Goal: Task Accomplishment & Management: Manage account settings

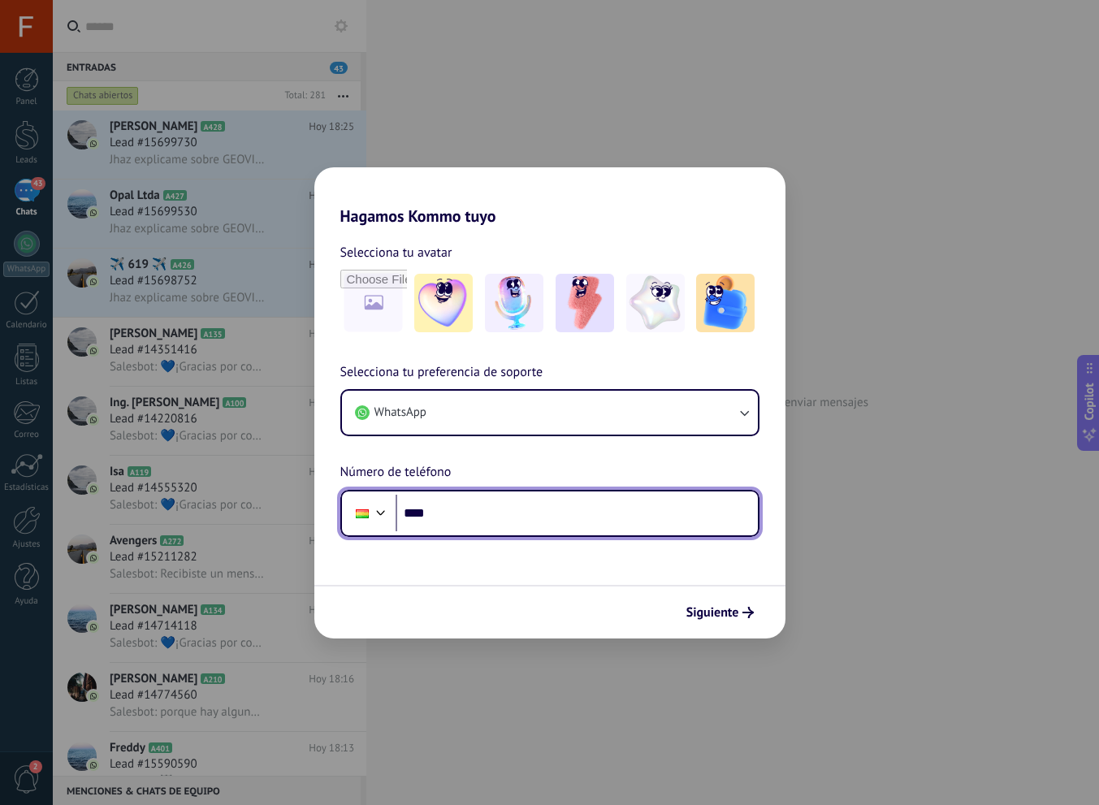
click at [464, 515] on input "****" at bounding box center [577, 513] width 362 height 37
type input "**********"
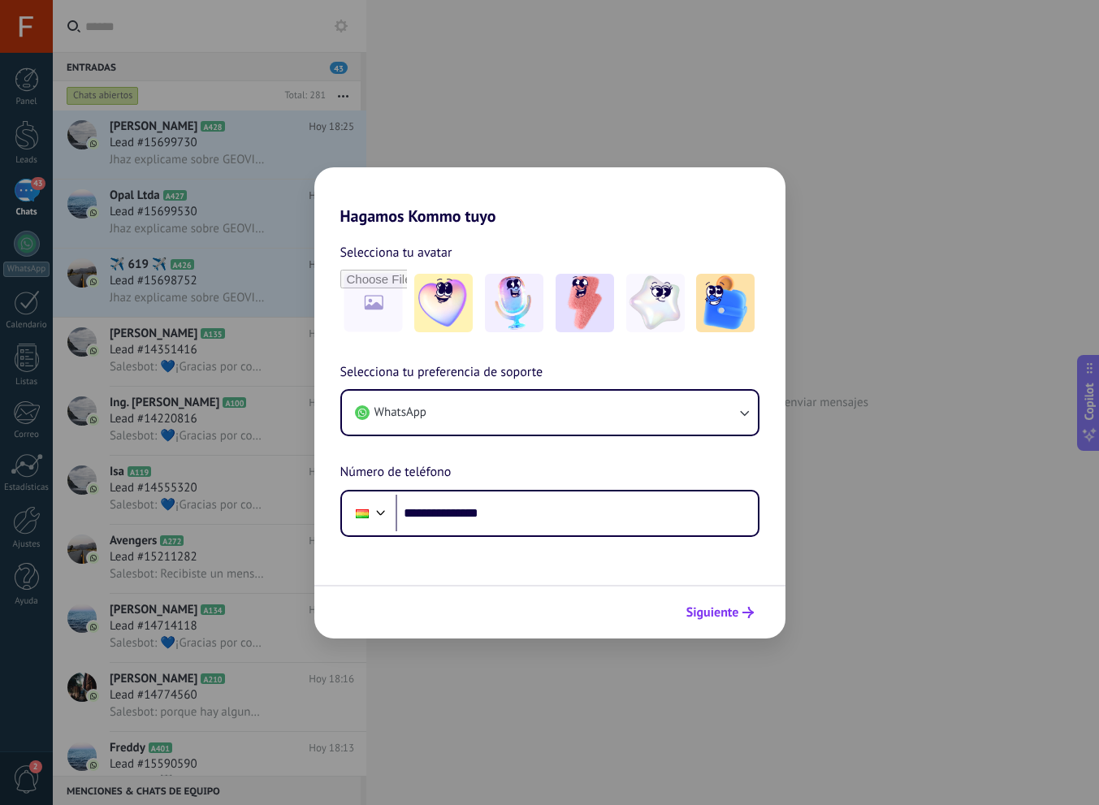
click at [744, 619] on button "Siguiente" at bounding box center [720, 613] width 82 height 28
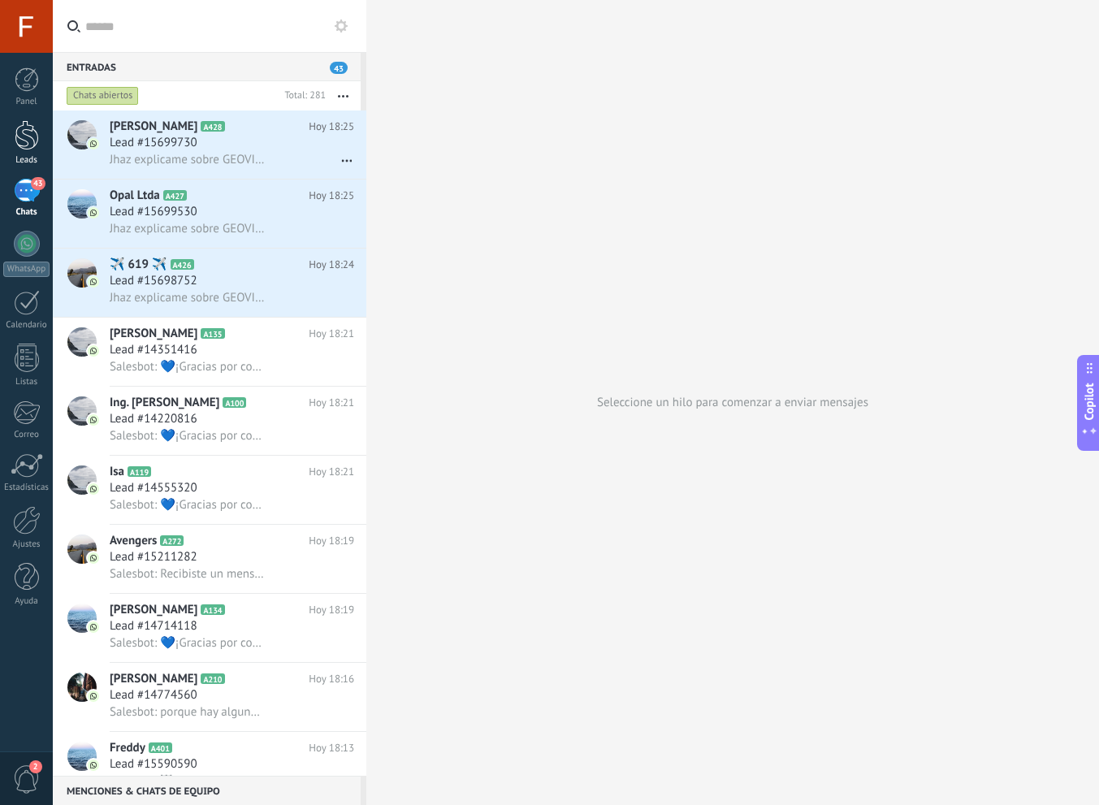
click at [43, 156] on div "Leads" at bounding box center [26, 160] width 47 height 11
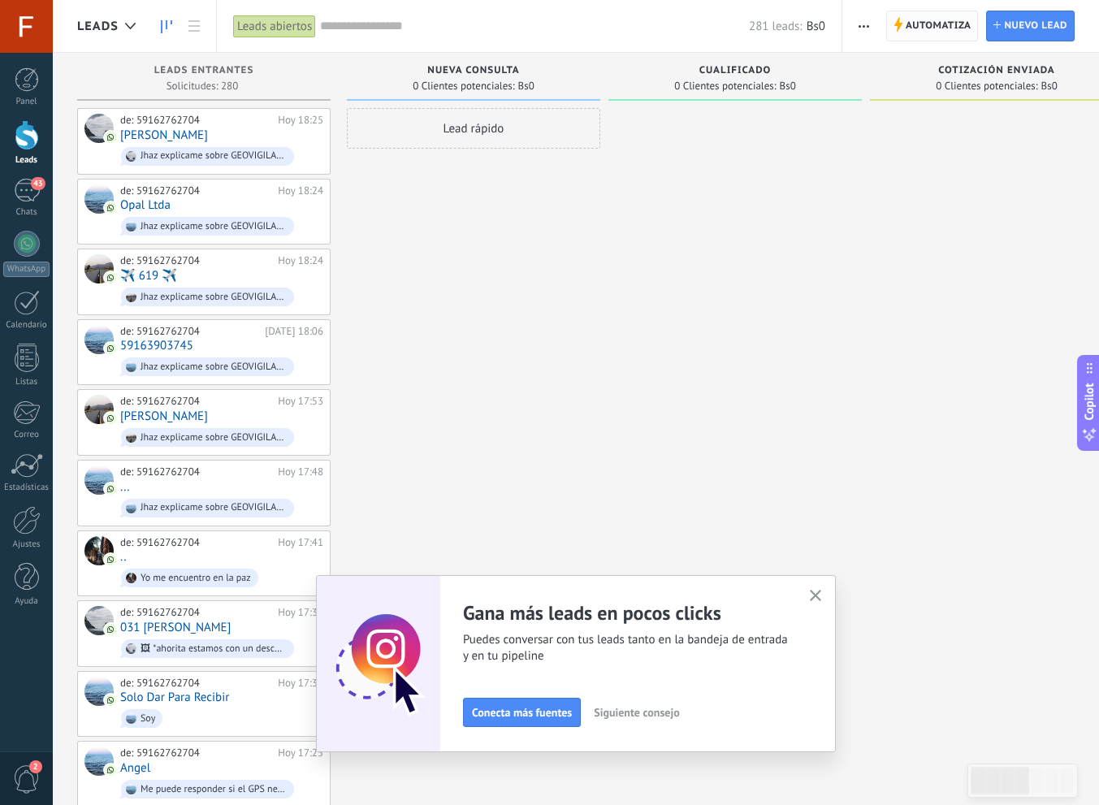
click at [906, 32] on span "Automatiza" at bounding box center [939, 25] width 66 height 29
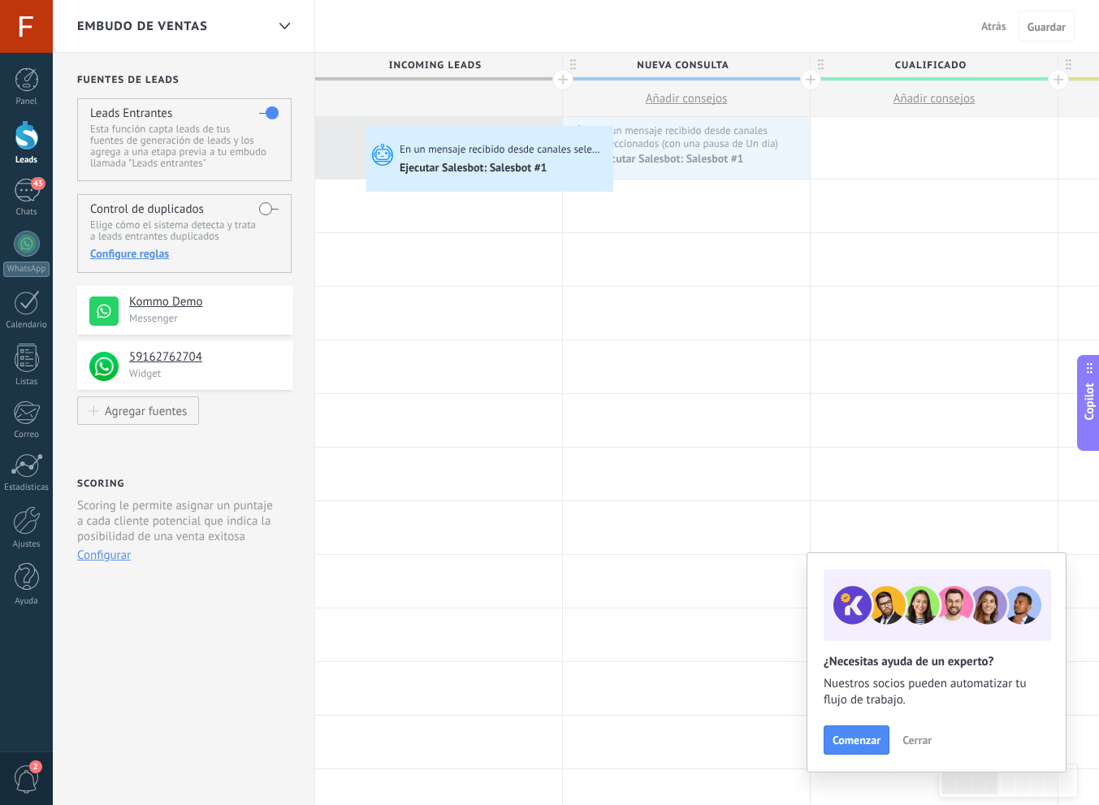
drag, startPoint x: 618, startPoint y: 130, endPoint x: 371, endPoint y: 130, distance: 247.0
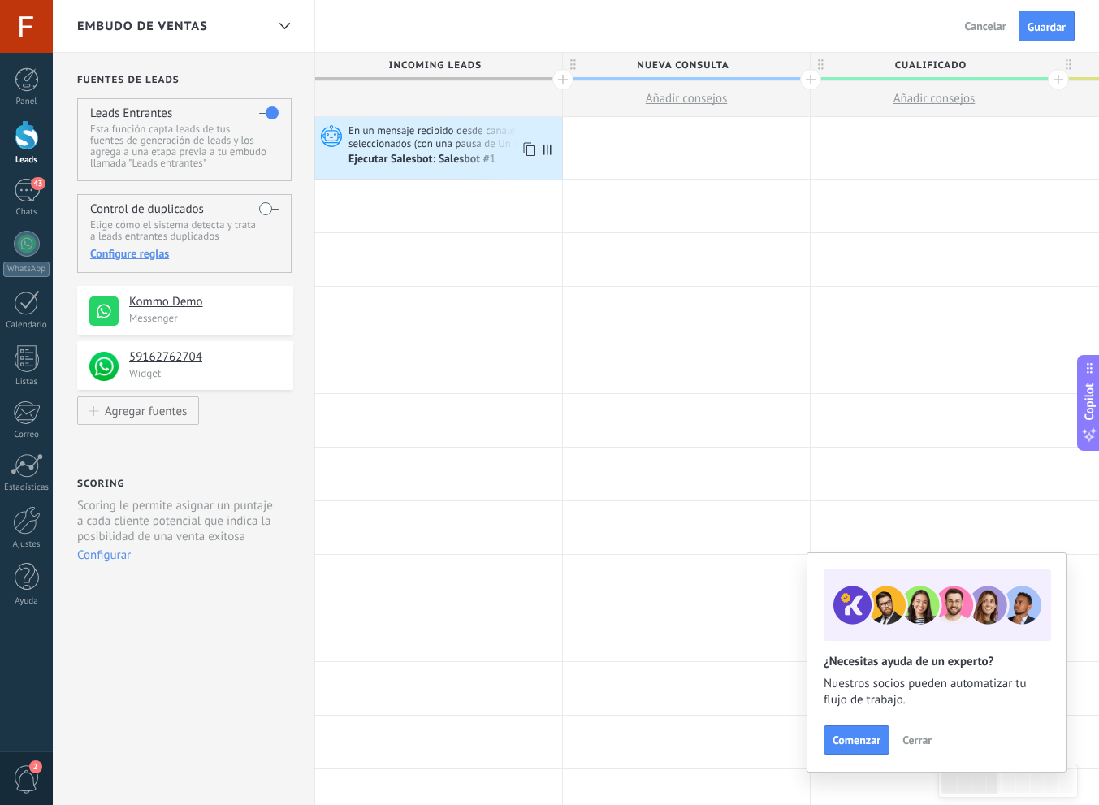
click at [434, 153] on div "Ejecutar Salesbot: Salesbot #1" at bounding box center [424, 160] width 150 height 15
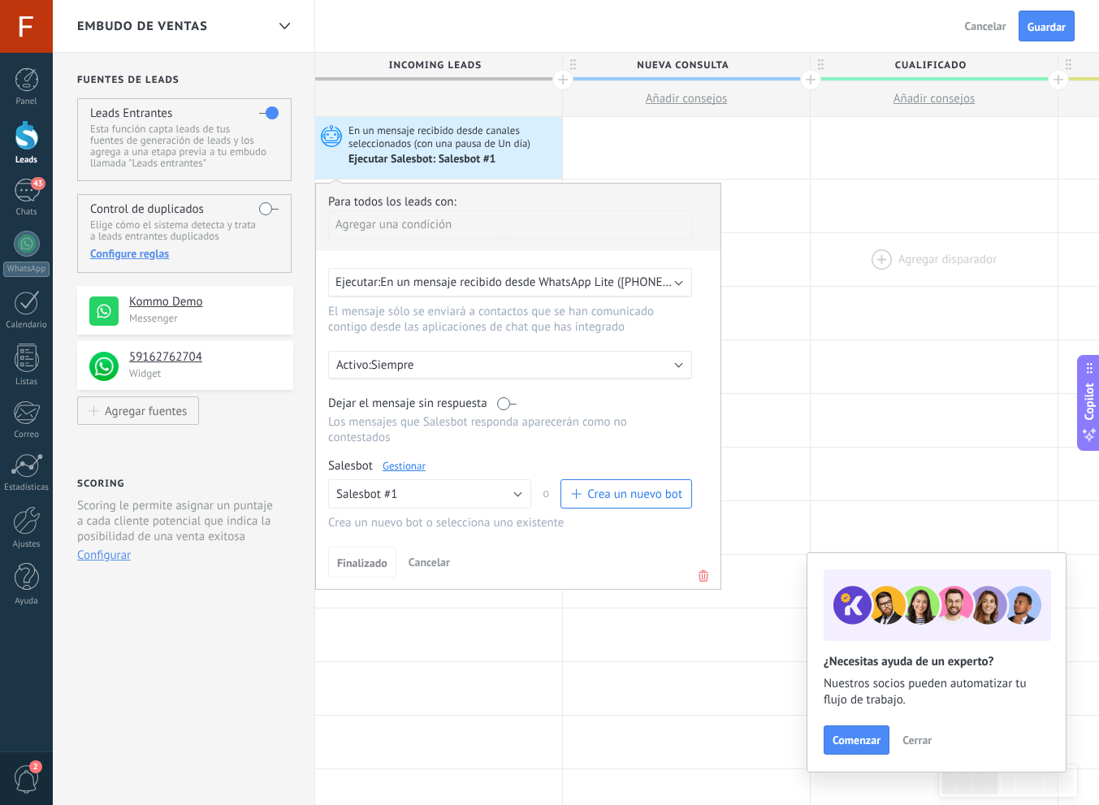
click at [858, 278] on div at bounding box center [934, 259] width 247 height 53
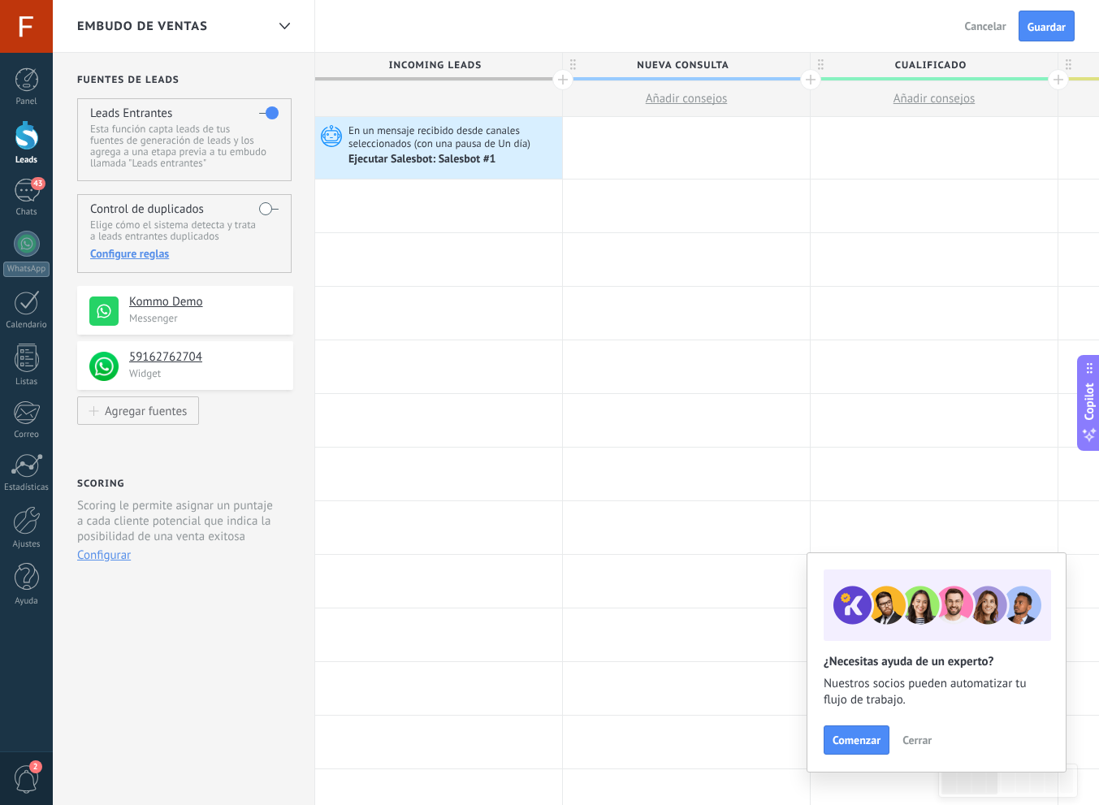
click at [438, 72] on span "Incoming leads" at bounding box center [434, 65] width 239 height 25
click at [445, 65] on span "Incoming leads" at bounding box center [434, 65] width 239 height 25
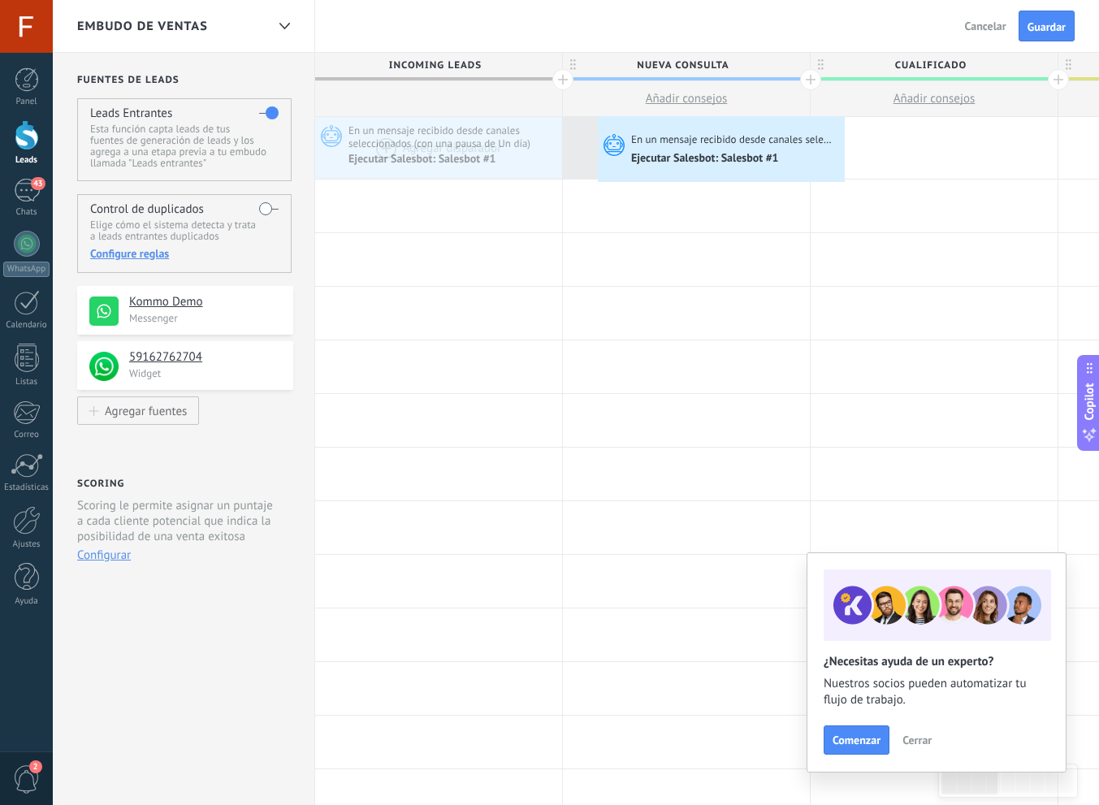
drag, startPoint x: 412, startPoint y: 132, endPoint x: 602, endPoint y: 120, distance: 190.5
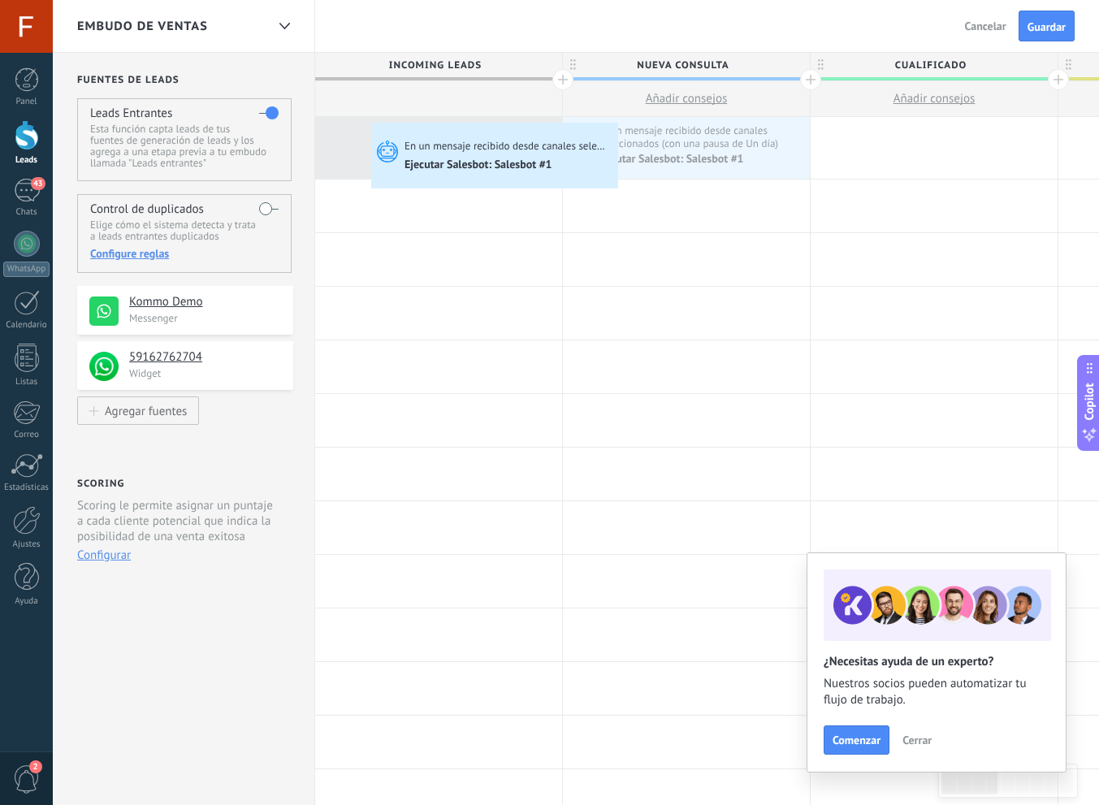
drag, startPoint x: 642, startPoint y: 133, endPoint x: 375, endPoint y: 127, distance: 266.6
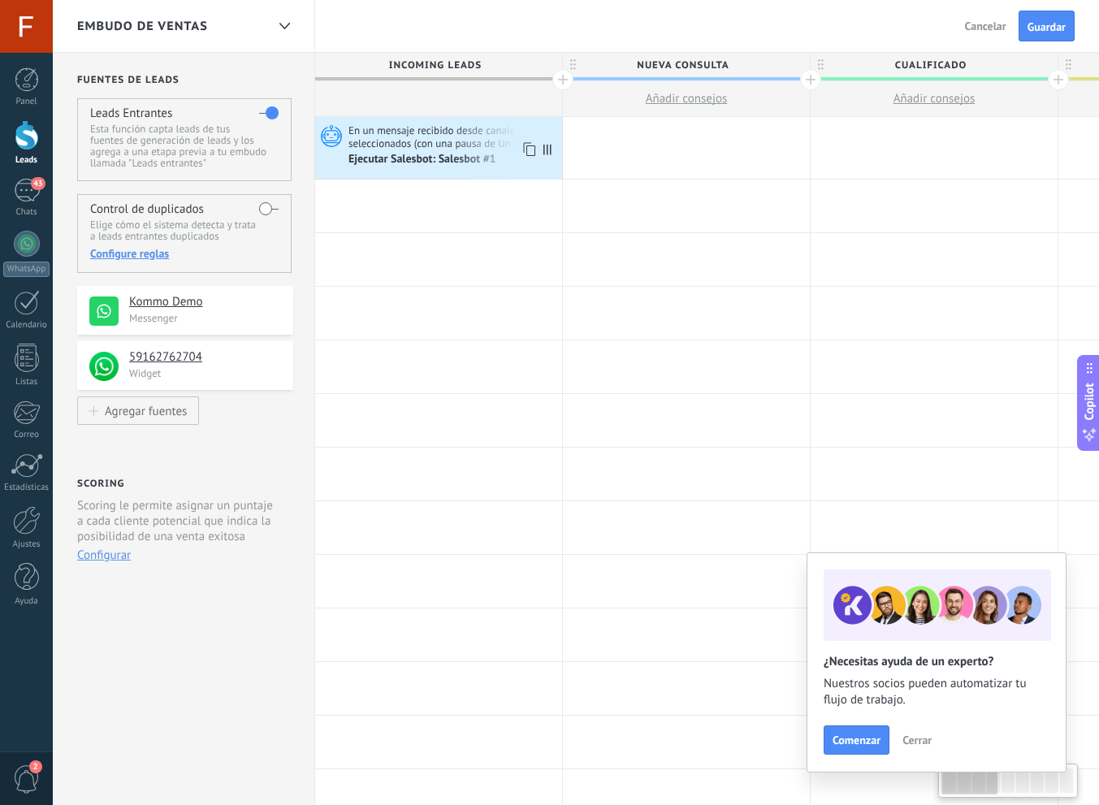
click at [471, 169] on div "En un mensaje recibido desde canales seleccionados (con una pausa de Un día) Ej…" at bounding box center [438, 148] width 247 height 62
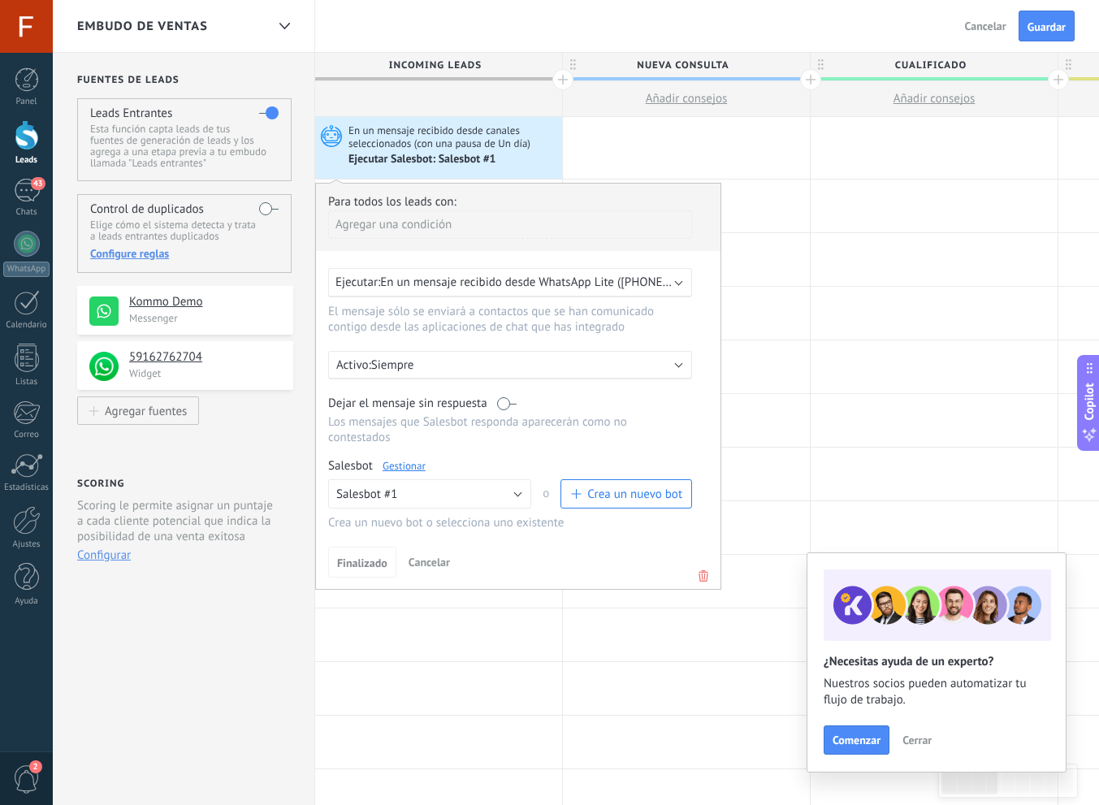
drag, startPoint x: 445, startPoint y: 145, endPoint x: 670, endPoint y: 156, distance: 226.2
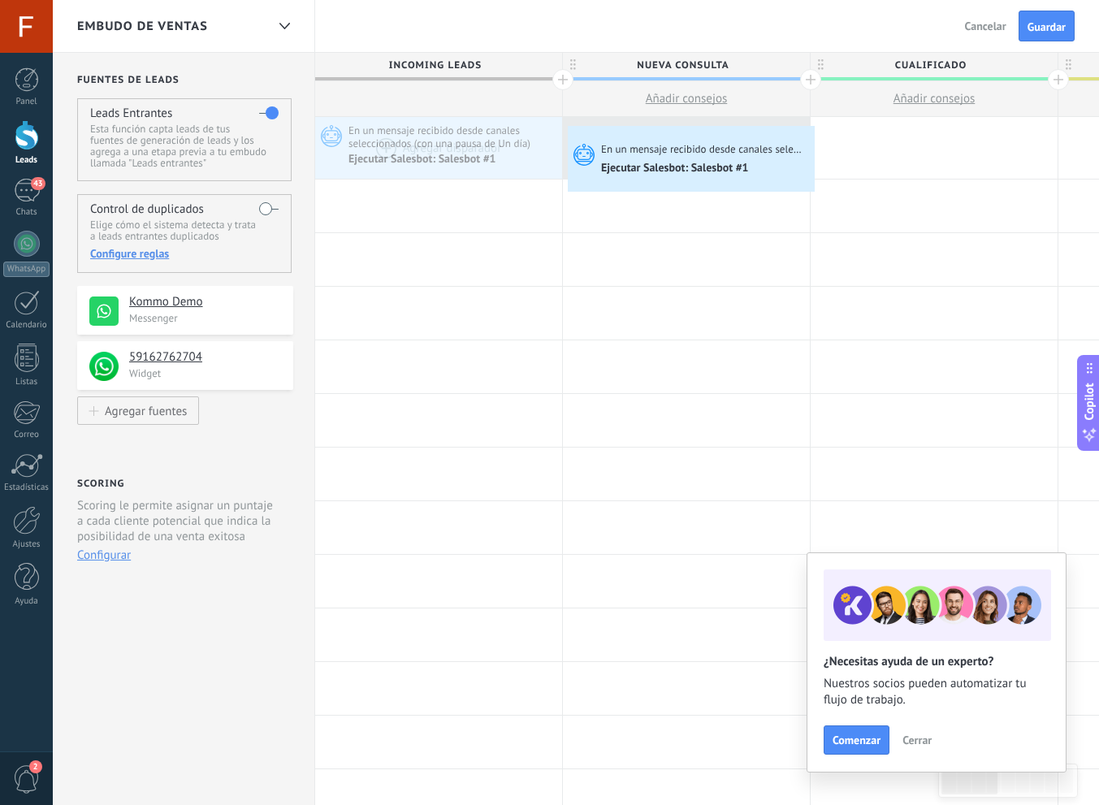
drag, startPoint x: 516, startPoint y: 139, endPoint x: 567, endPoint y: 129, distance: 52.1
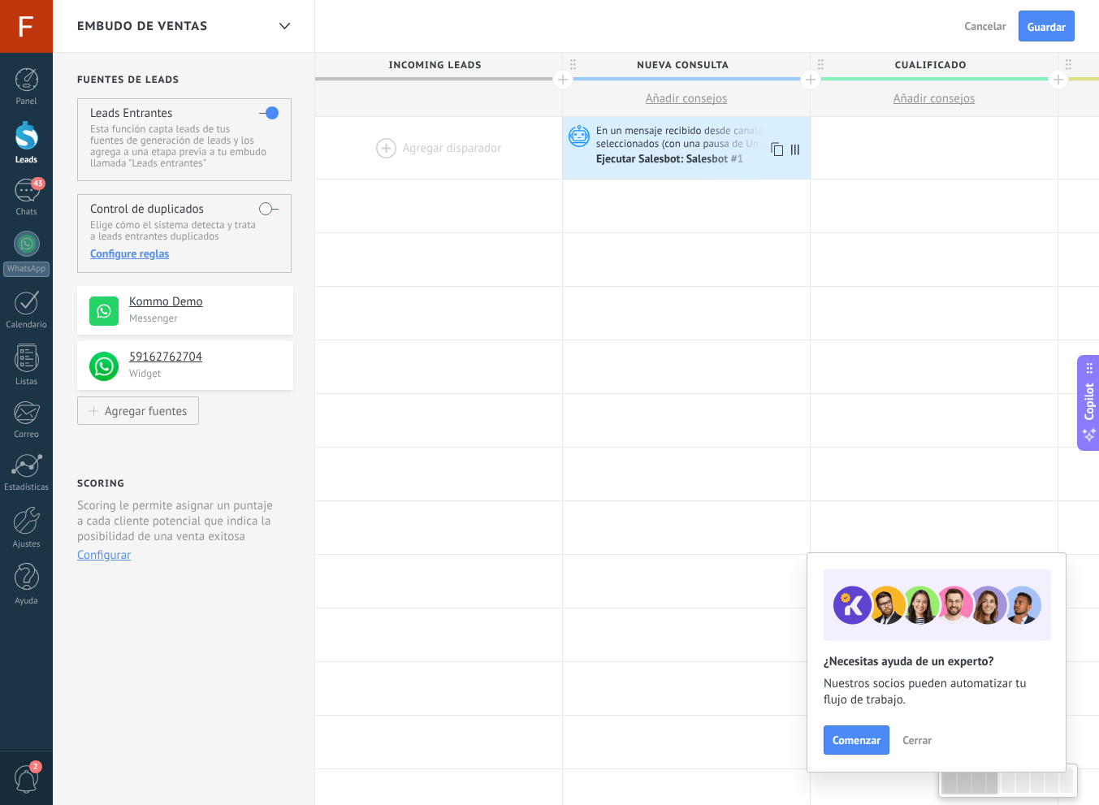
click at [670, 170] on div "En un mensaje recibido desde canales seleccionados (con una pausa de Un día) Ej…" at bounding box center [686, 148] width 247 height 62
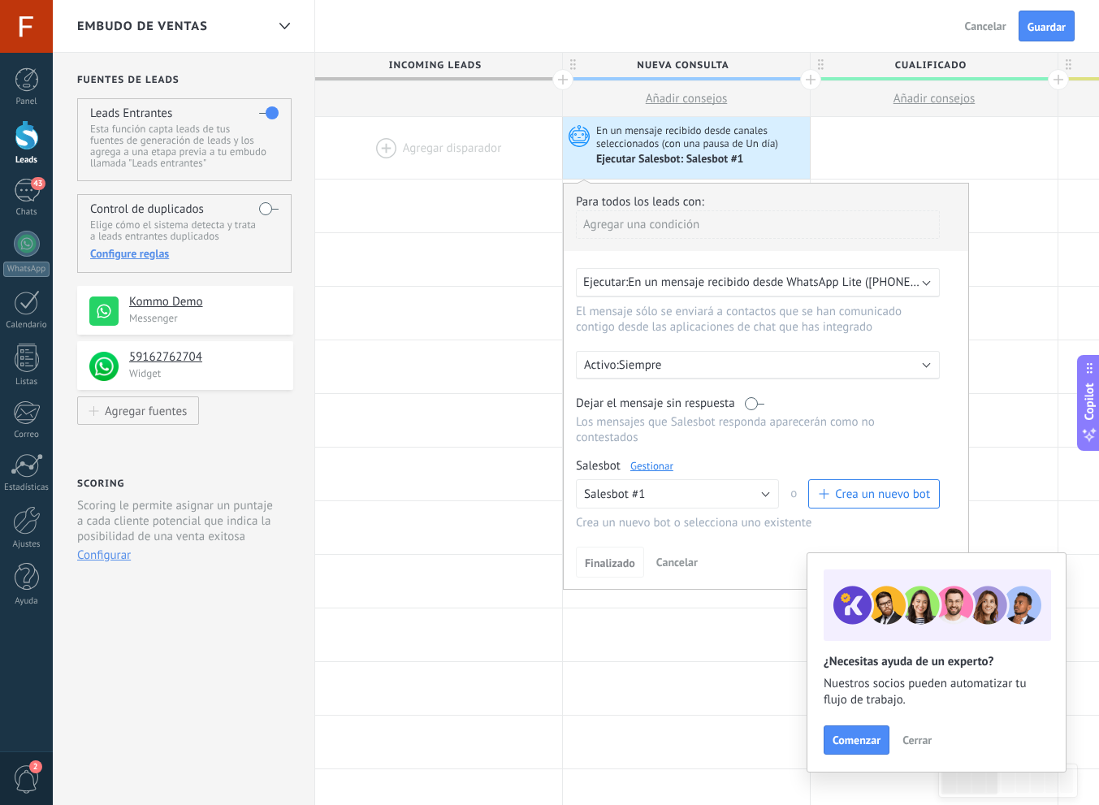
click at [648, 466] on link "Gestionar" at bounding box center [652, 466] width 43 height 14
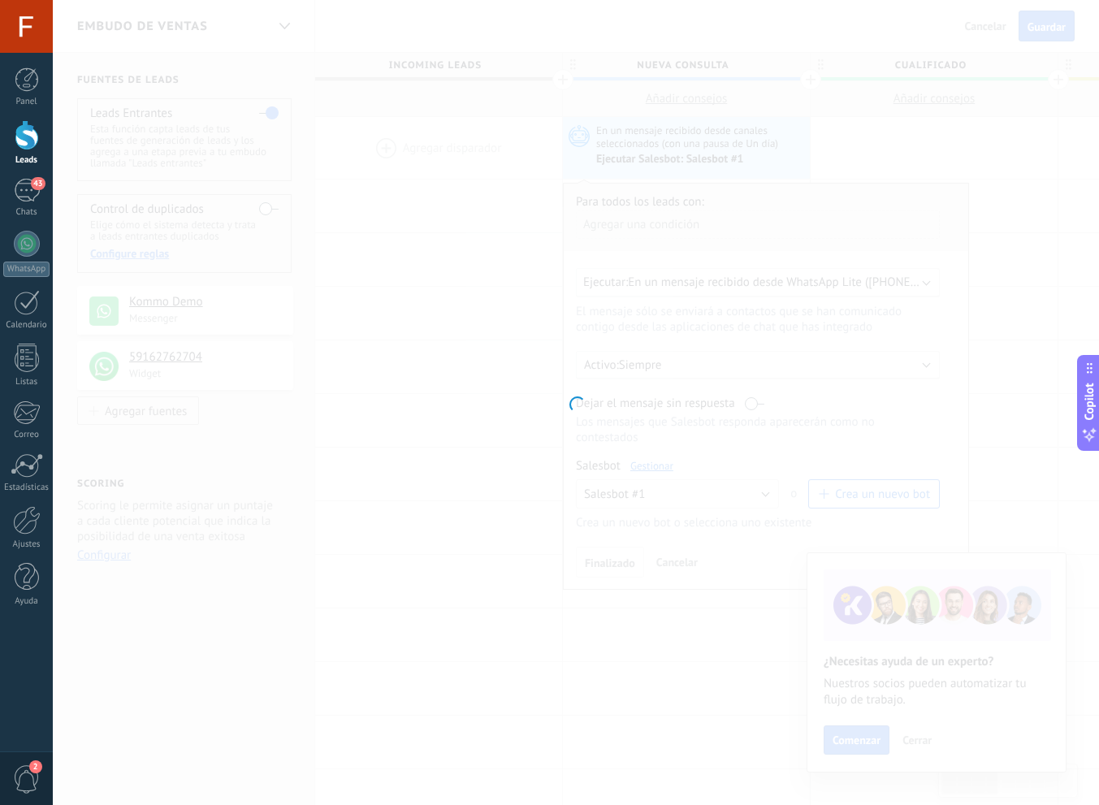
type input "**********"
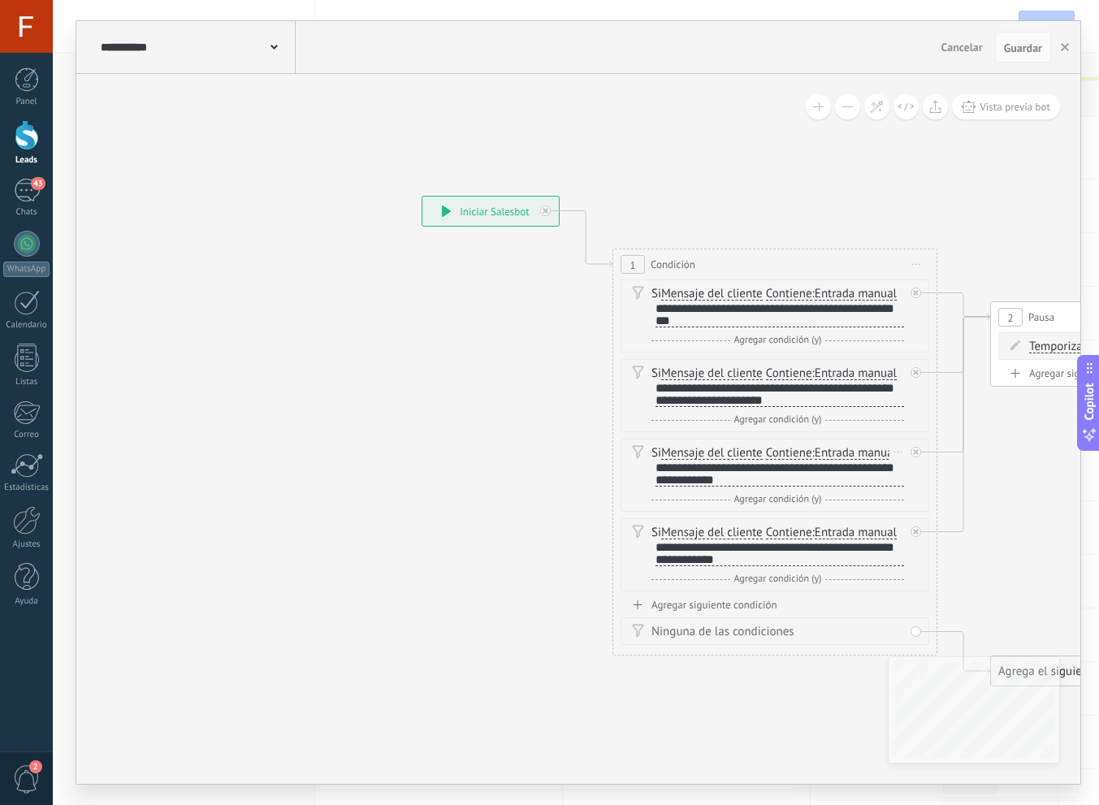
scroll to position [2, 0]
click at [711, 618] on div "Ninguna de las condiciones" at bounding box center [775, 632] width 309 height 28
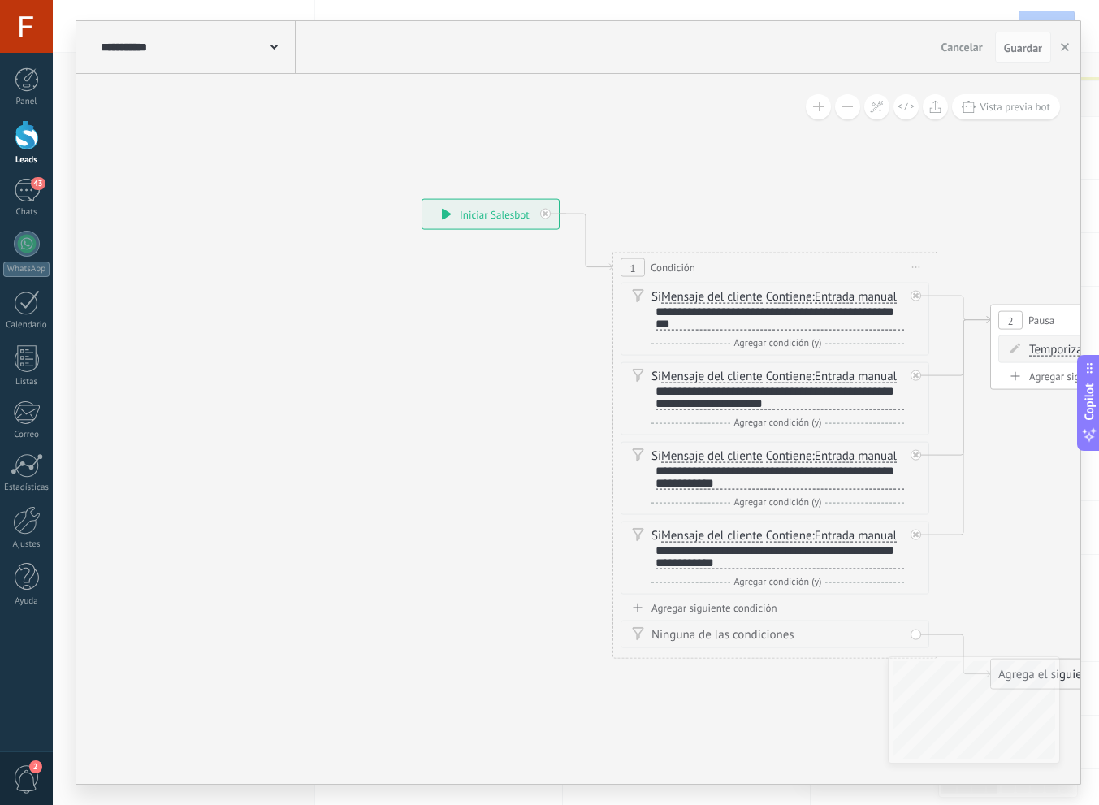
click at [707, 612] on div "Agregar siguiente condición" at bounding box center [775, 608] width 309 height 14
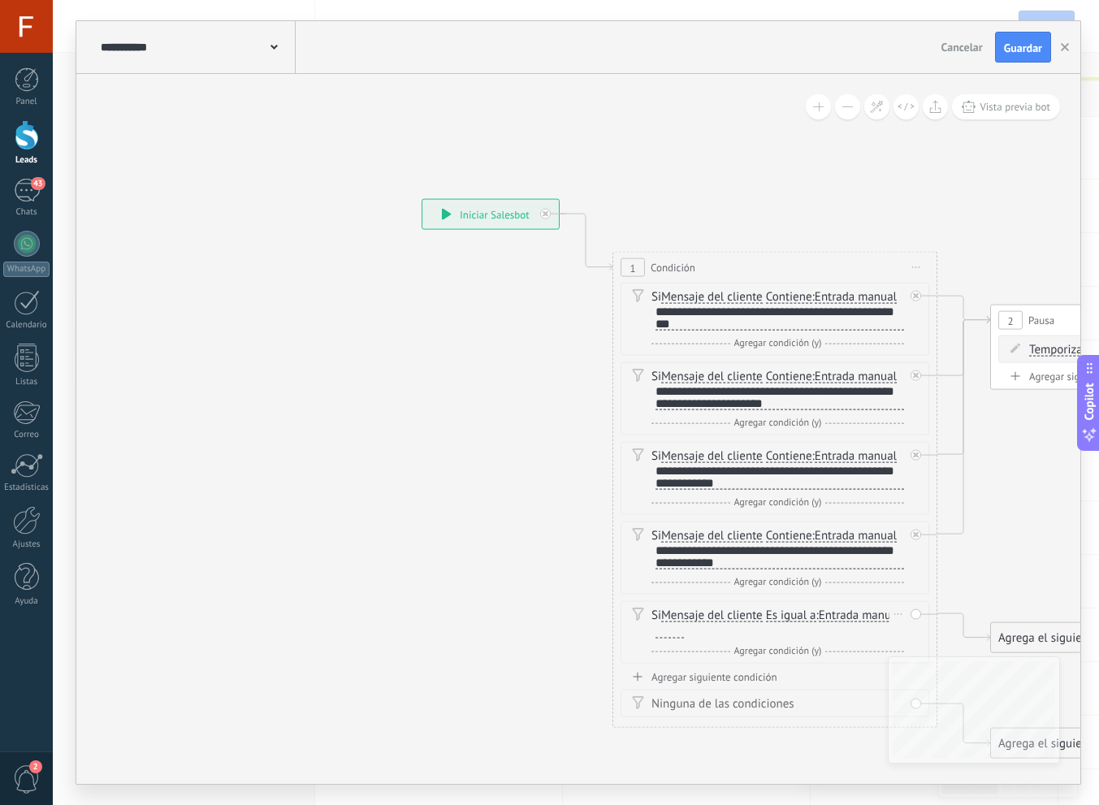
click at [771, 612] on span "Es igual a" at bounding box center [791, 615] width 50 height 13
click at [771, 612] on button "Es igual a" at bounding box center [859, 615] width 203 height 29
click at [813, 667] on span "Contiene" at bounding box center [846, 674] width 197 height 16
click at [667, 635] on div at bounding box center [670, 632] width 28 height 13
paste div
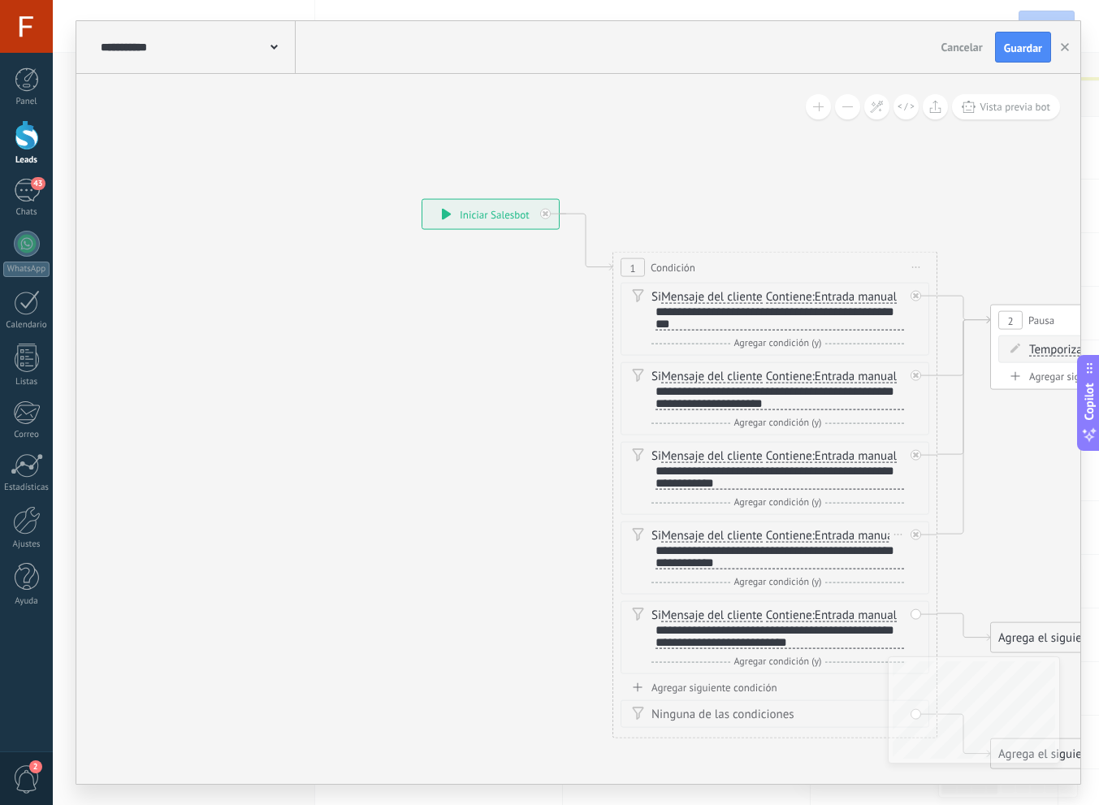
click at [846, 537] on span "Entrada manual" at bounding box center [856, 536] width 82 height 13
click at [846, 537] on button "Entrada manual" at bounding box center [908, 536] width 203 height 29
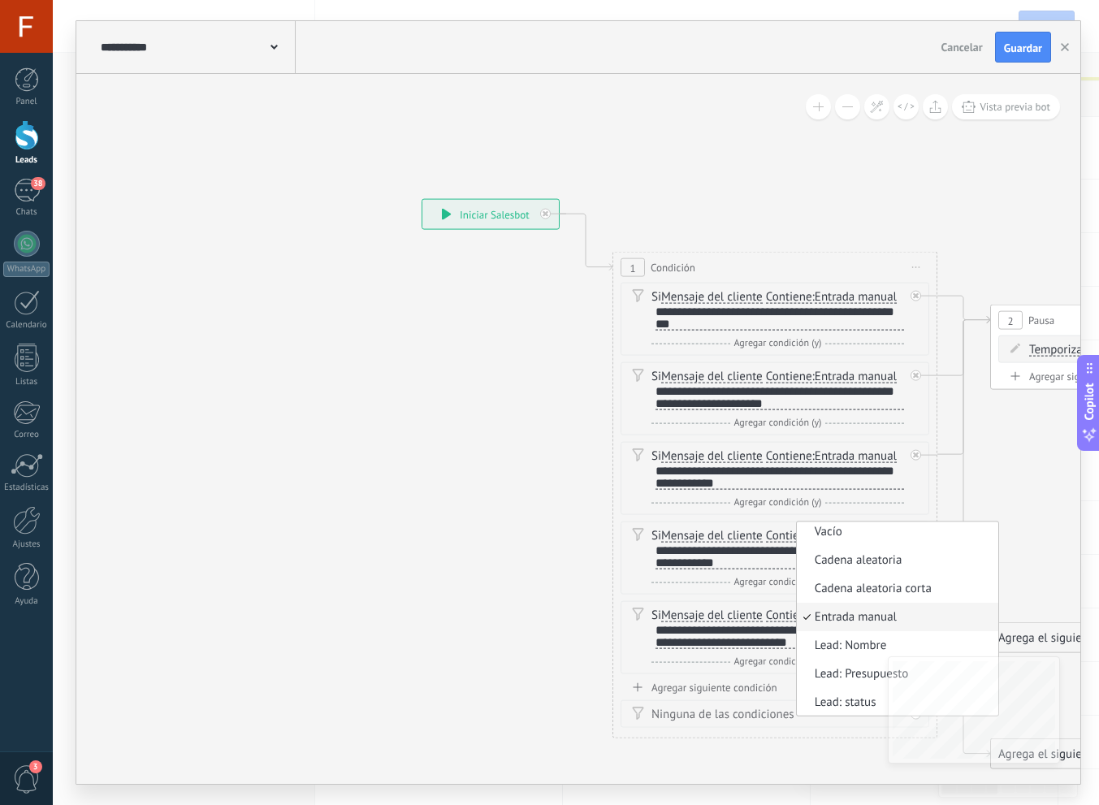
scroll to position [8, 0]
click at [744, 540] on span "Mensaje del cliente" at bounding box center [712, 536] width 102 height 13
click at [744, 540] on button "Mensaje del cliente" at bounding box center [754, 536] width 203 height 29
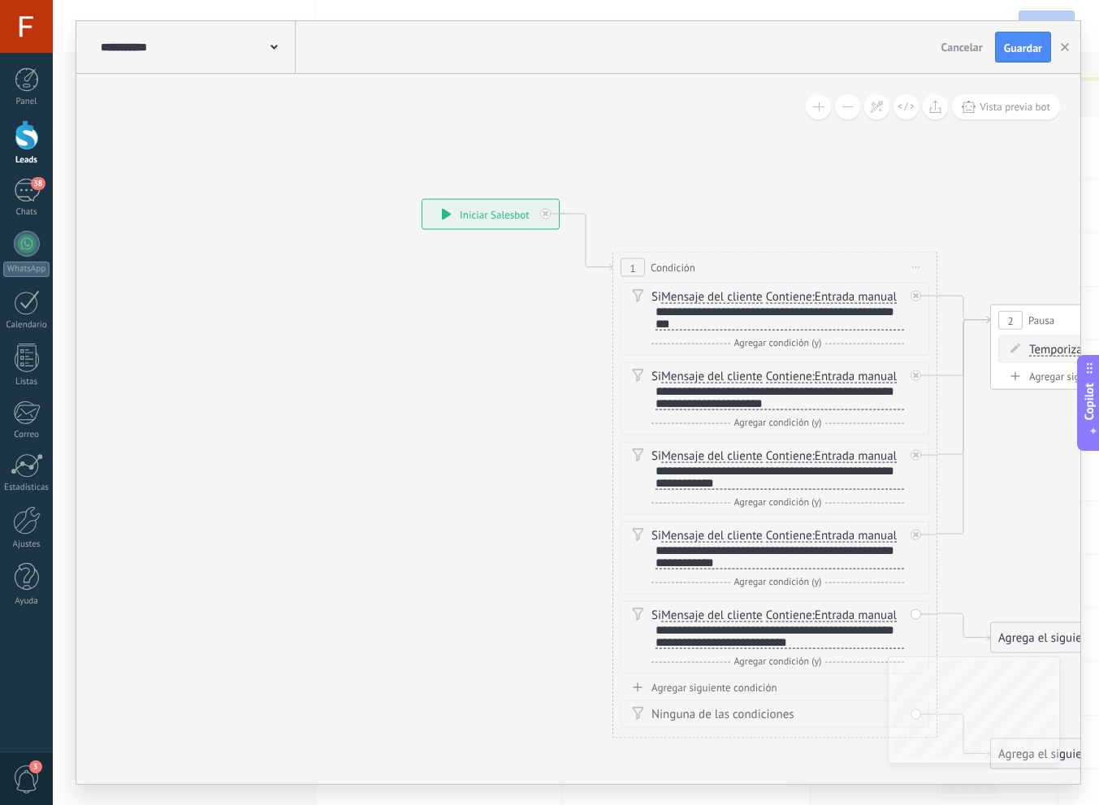
click at [1013, 63] on div "**********" at bounding box center [578, 47] width 1004 height 53
click at [1014, 53] on span "Guardar" at bounding box center [1023, 47] width 38 height 11
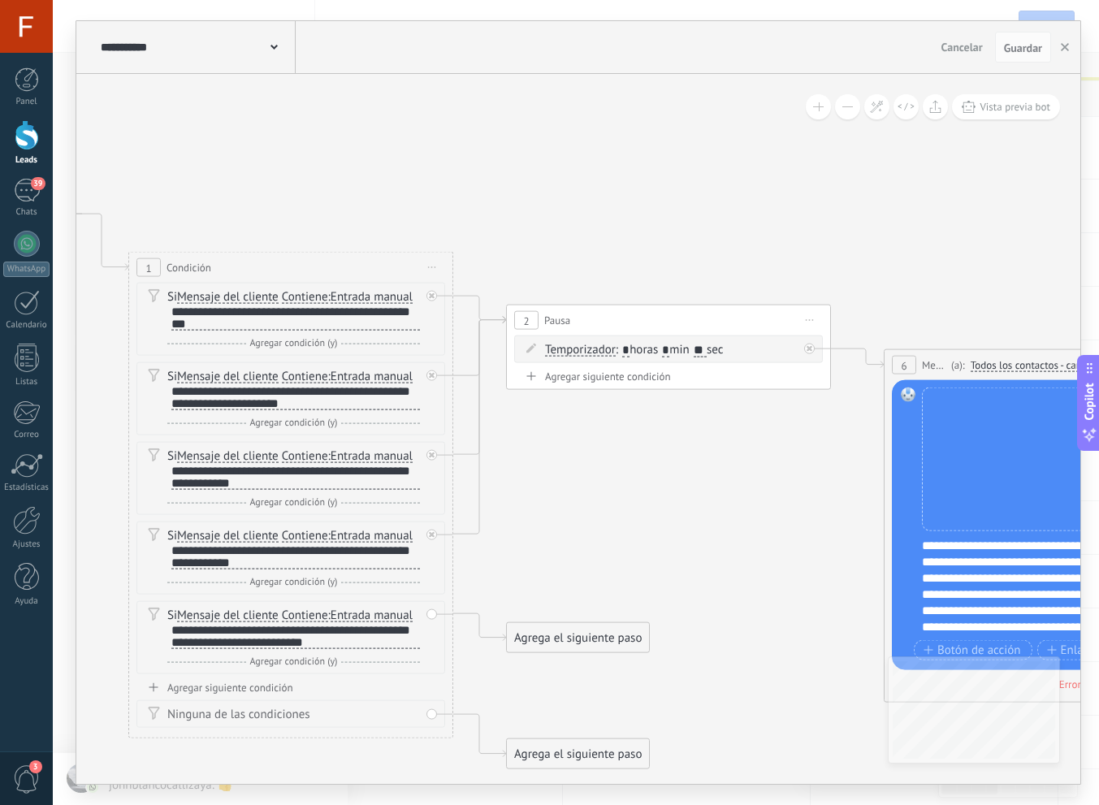
click at [592, 523] on icon at bounding box center [951, 500] width 2840 height 1414
drag, startPoint x: 605, startPoint y: 634, endPoint x: 682, endPoint y: 366, distance: 278.1
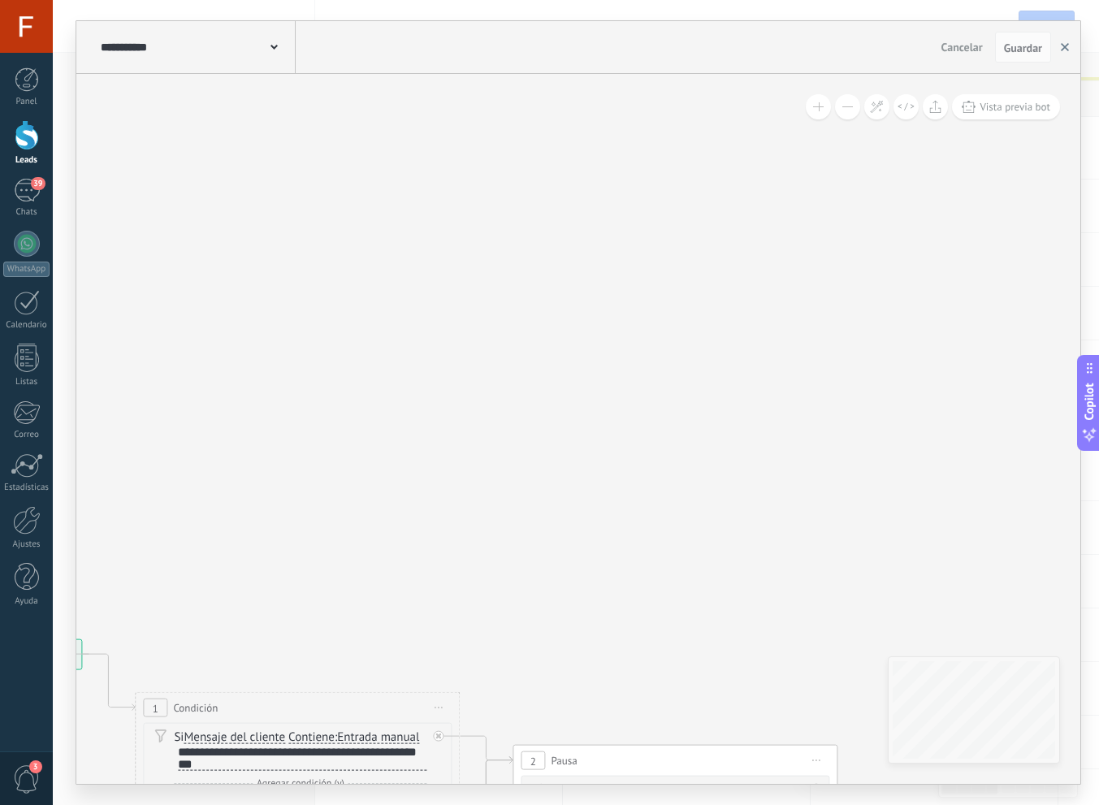
click at [1066, 60] on button "button" at bounding box center [1065, 47] width 24 height 31
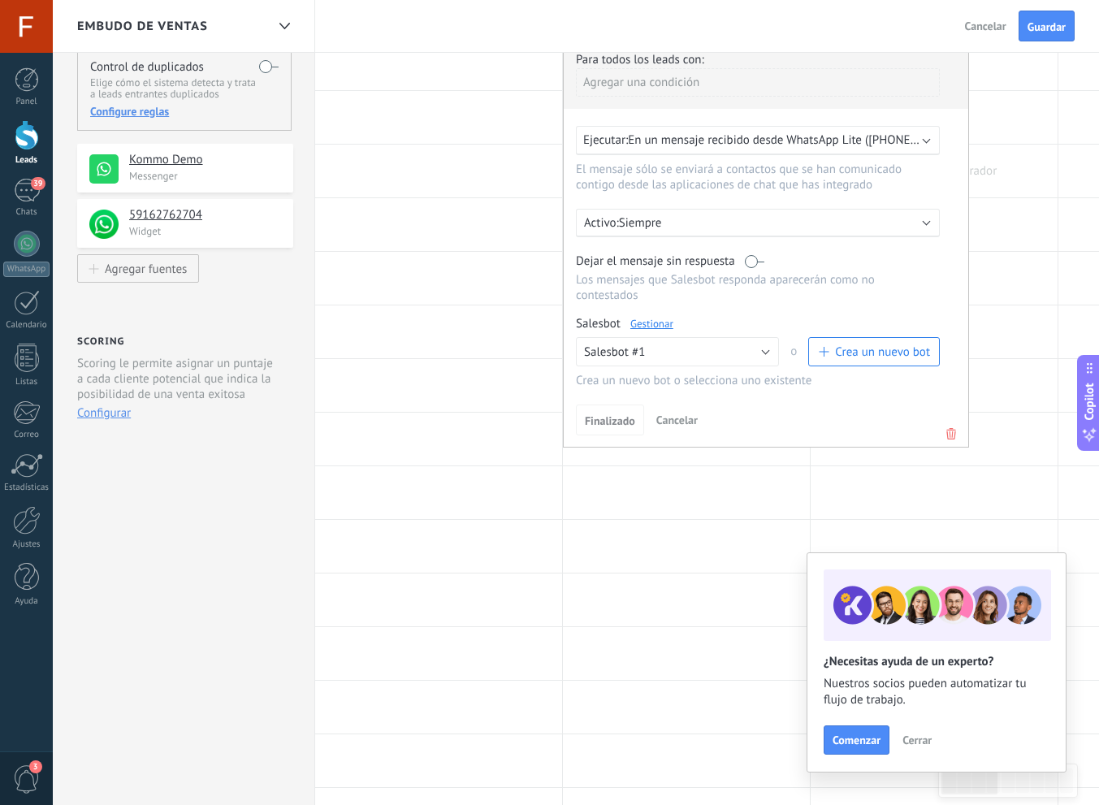
scroll to position [235, 0]
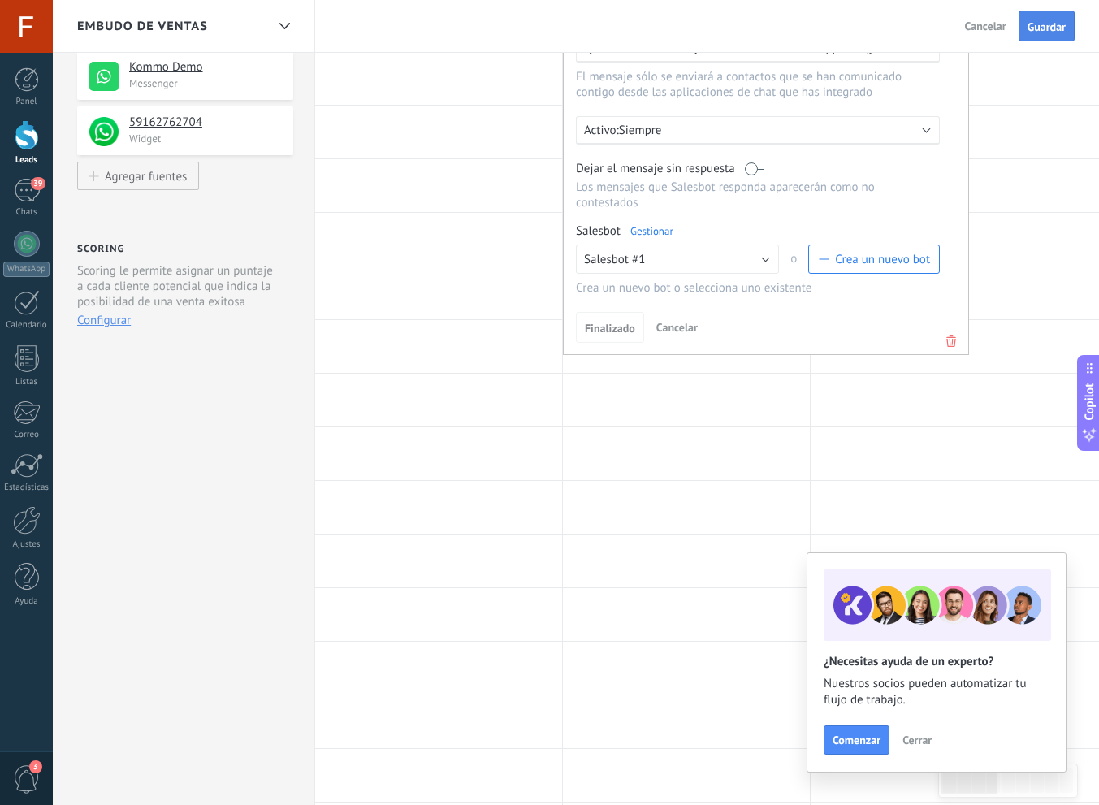
click at [1046, 37] on button "Guardar" at bounding box center [1047, 26] width 56 height 31
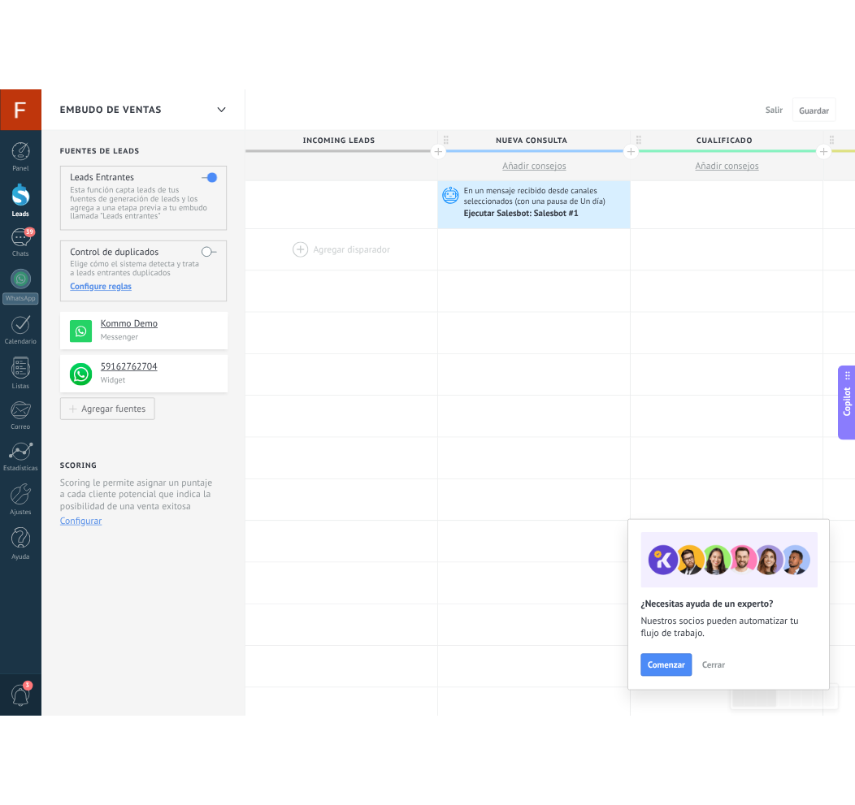
scroll to position [0, 1]
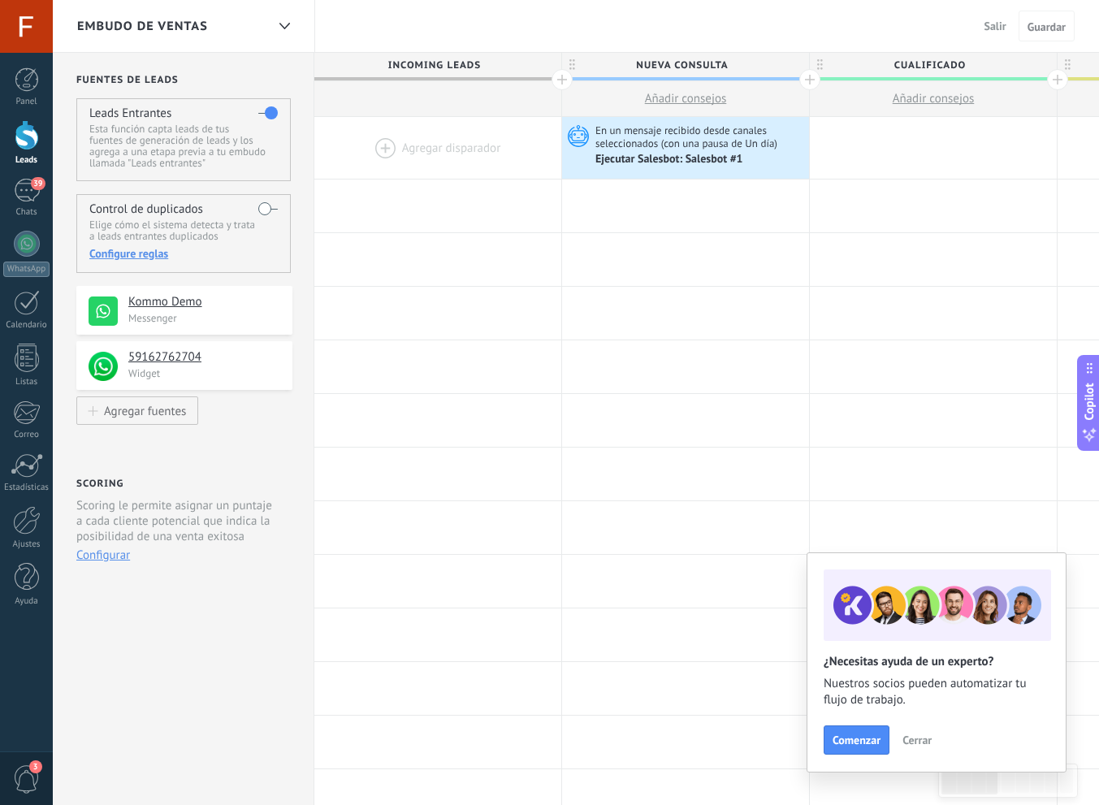
click at [466, 63] on span "Incoming leads" at bounding box center [433, 65] width 239 height 25
click at [477, 55] on span "Incoming leads" at bounding box center [433, 65] width 239 height 25
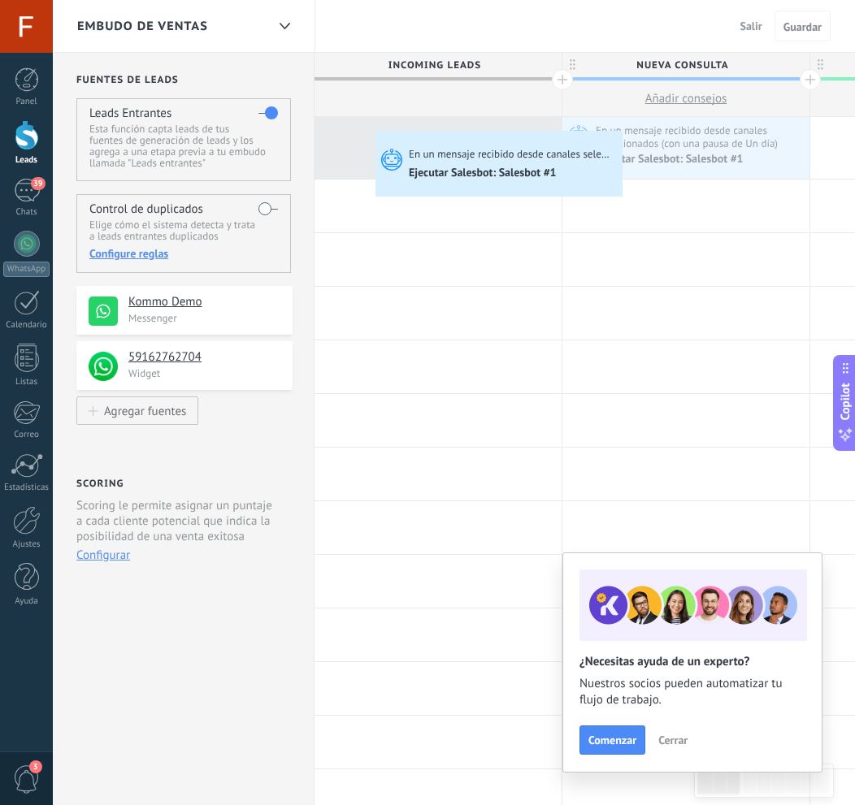
drag, startPoint x: 654, startPoint y: 143, endPoint x: 379, endPoint y: 135, distance: 274.8
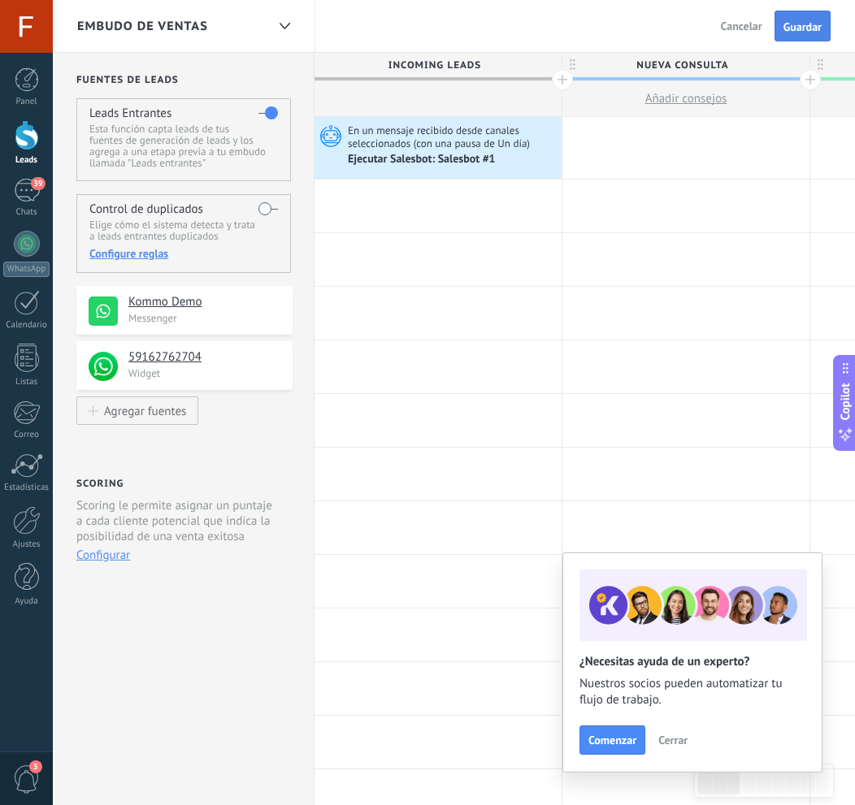
click at [797, 28] on span "Guardar" at bounding box center [802, 26] width 38 height 11
click at [414, 130] on span "En un mensaje recibido desde canales seleccionados (con una pausa de Un día)" at bounding box center [453, 137] width 210 height 27
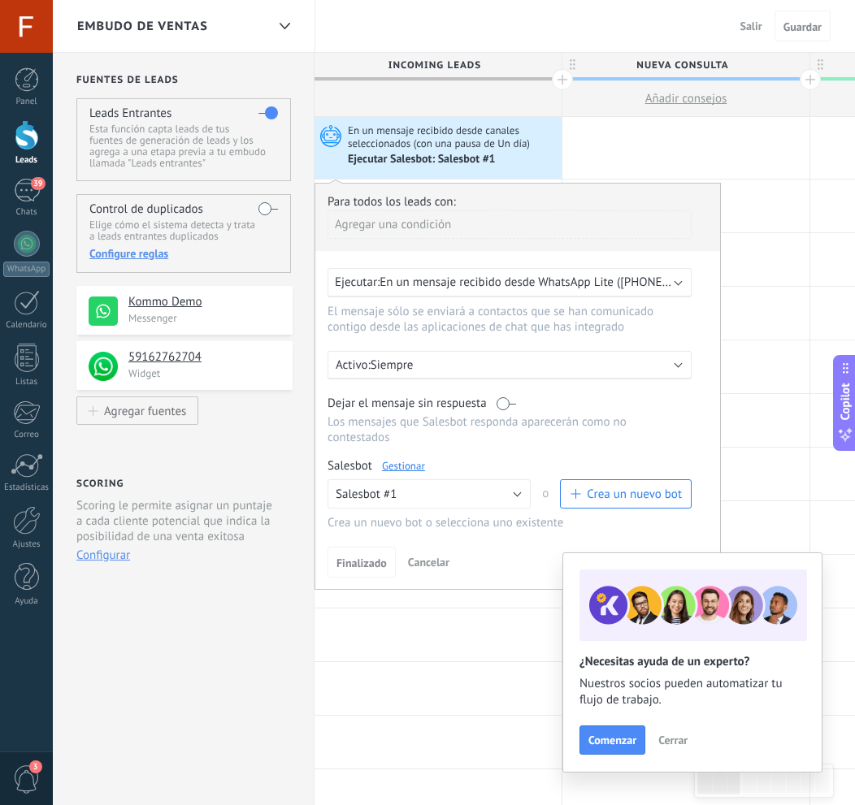
click at [447, 284] on span "En un mensaje recibido desde WhatsApp Lite ([PHONE_NUMBER]) (con una pausa de u…" at bounding box center [617, 282] width 477 height 15
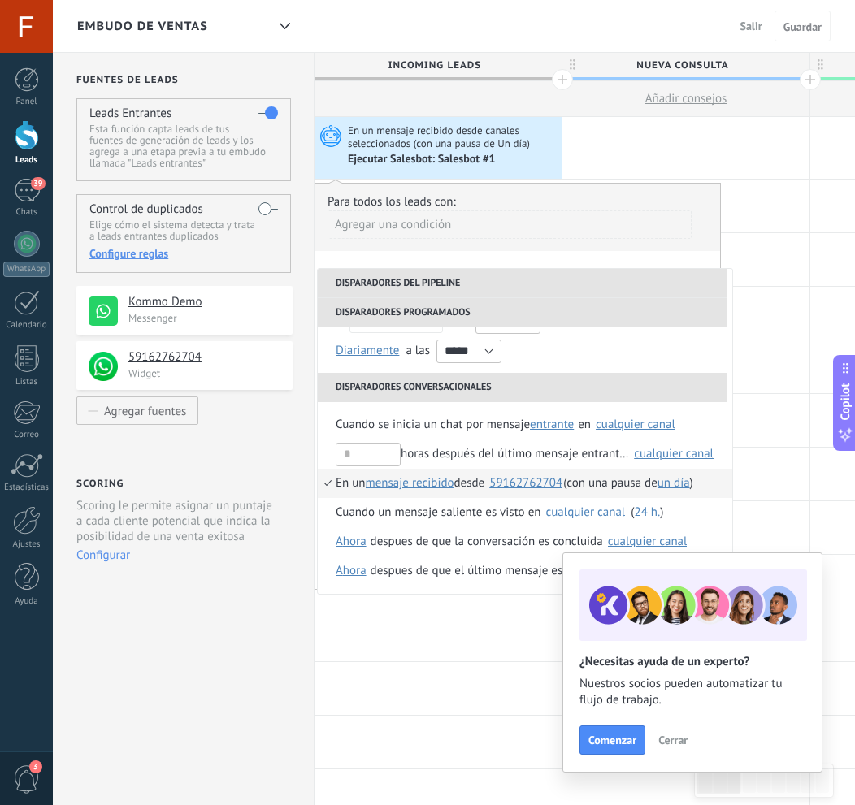
scroll to position [103, 0]
click at [557, 261] on div "**********" at bounding box center [517, 386] width 406 height 407
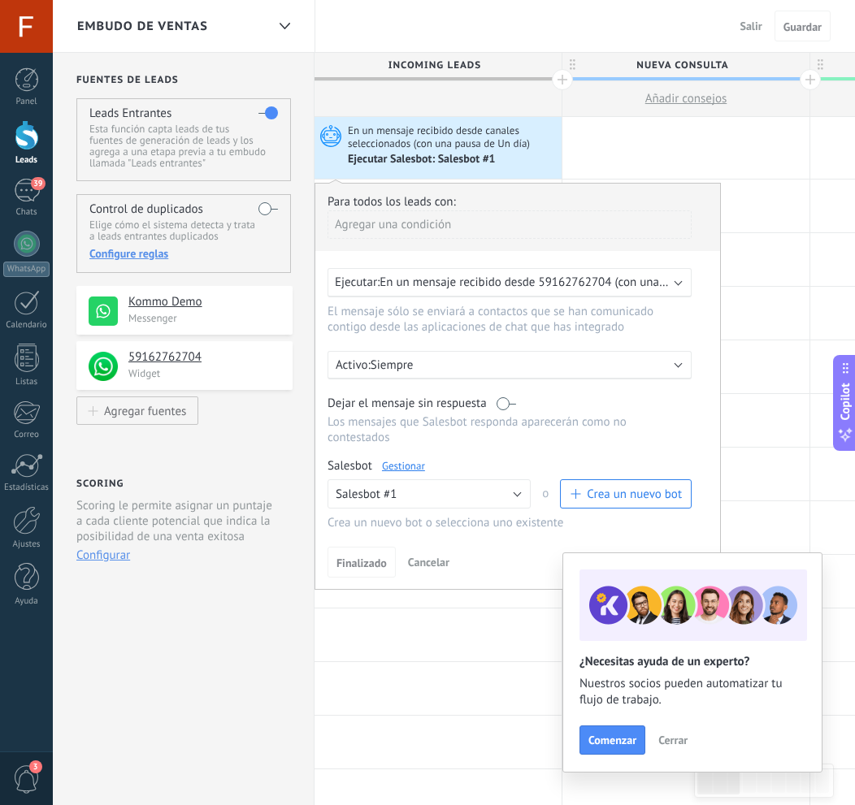
click at [471, 367] on p "Siempre" at bounding box center [513, 365] width 284 height 15
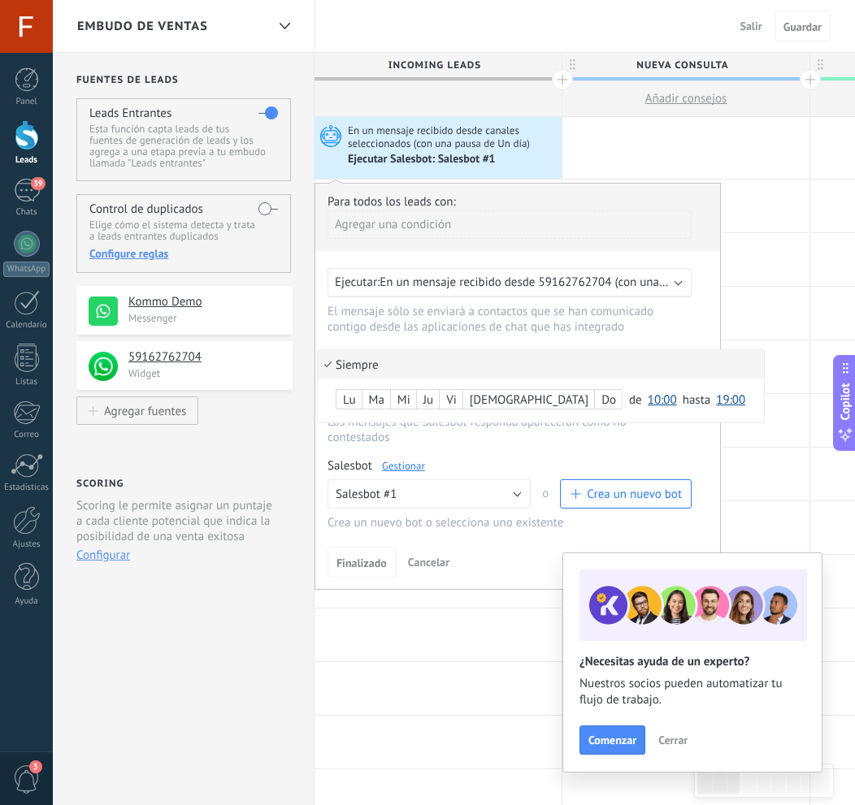
click at [471, 367] on li "Siempre" at bounding box center [541, 364] width 446 height 28
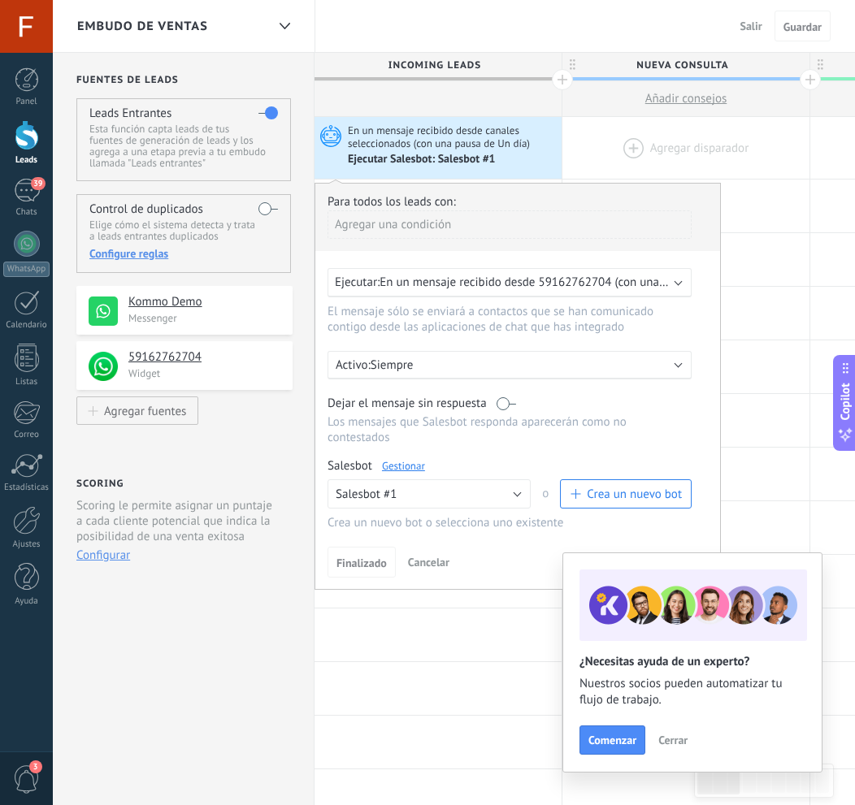
click at [754, 146] on div at bounding box center [685, 148] width 247 height 62
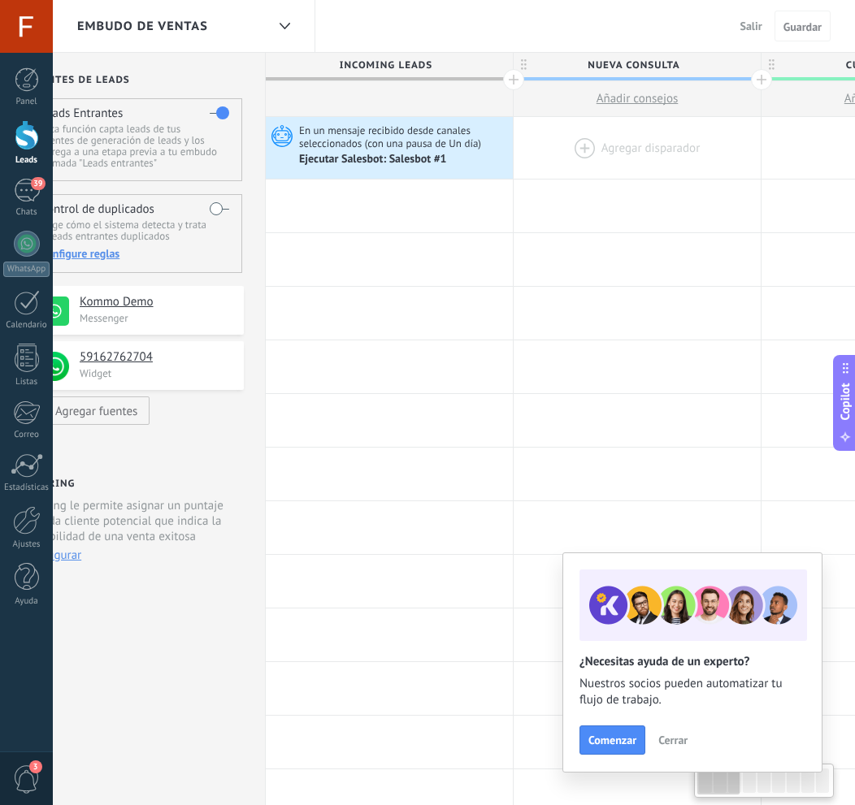
scroll to position [0, 0]
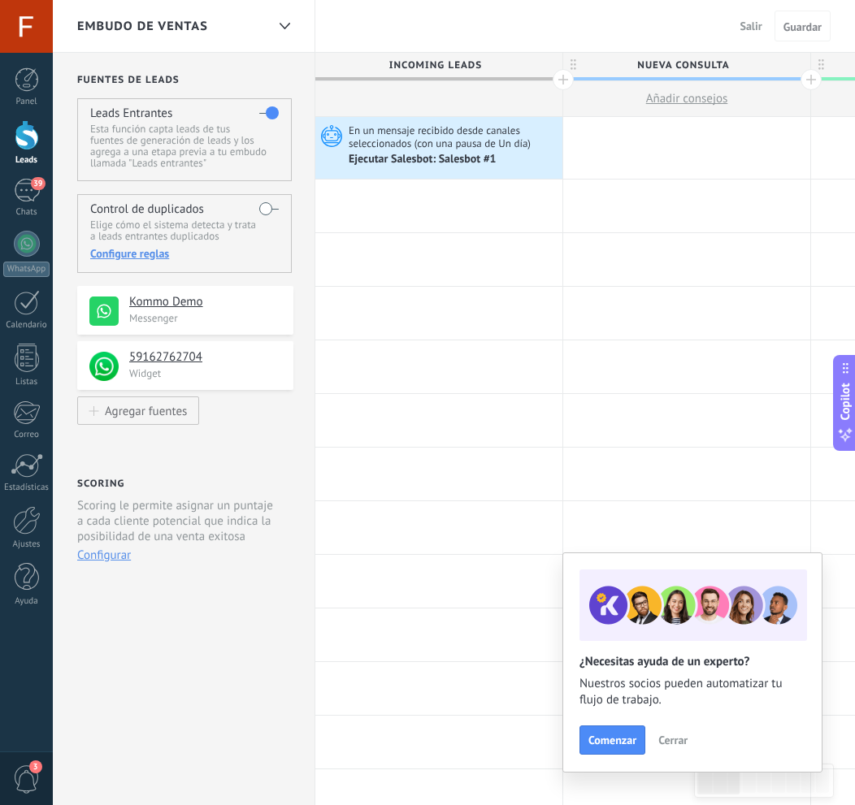
click at [429, 42] on div "Embudo de ventas Salir Cancelar Guardar" at bounding box center [454, 26] width 802 height 53
click at [424, 58] on span "Incoming leads" at bounding box center [434, 65] width 239 height 25
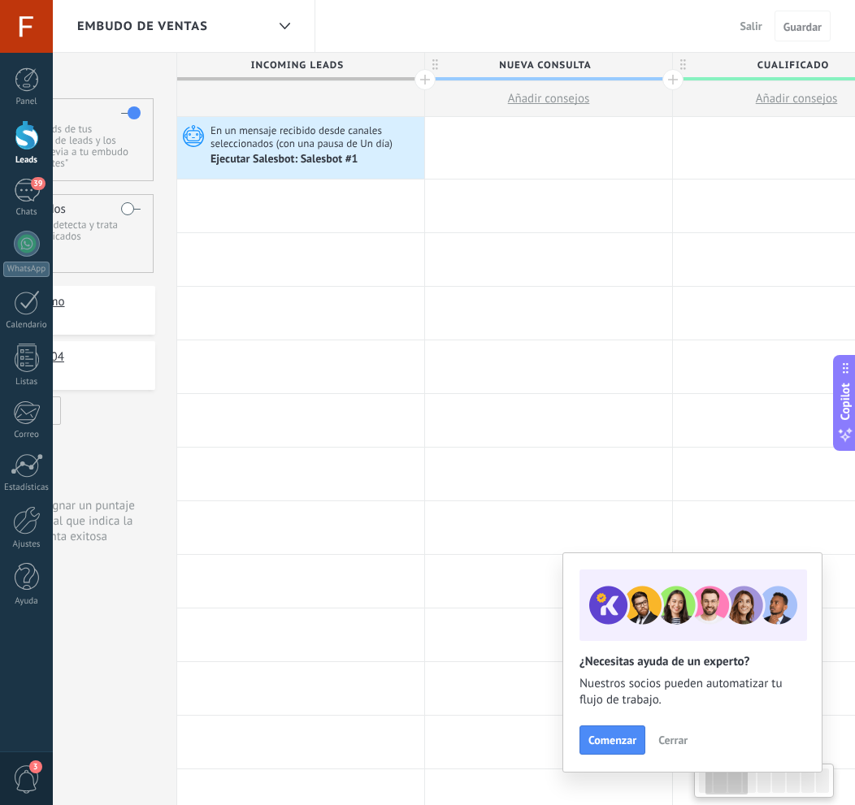
scroll to position [0, 143]
drag, startPoint x: 514, startPoint y: 64, endPoint x: 371, endPoint y: 58, distance: 143.2
click at [371, 58] on span "Incoming leads" at bounding box center [291, 65] width 239 height 25
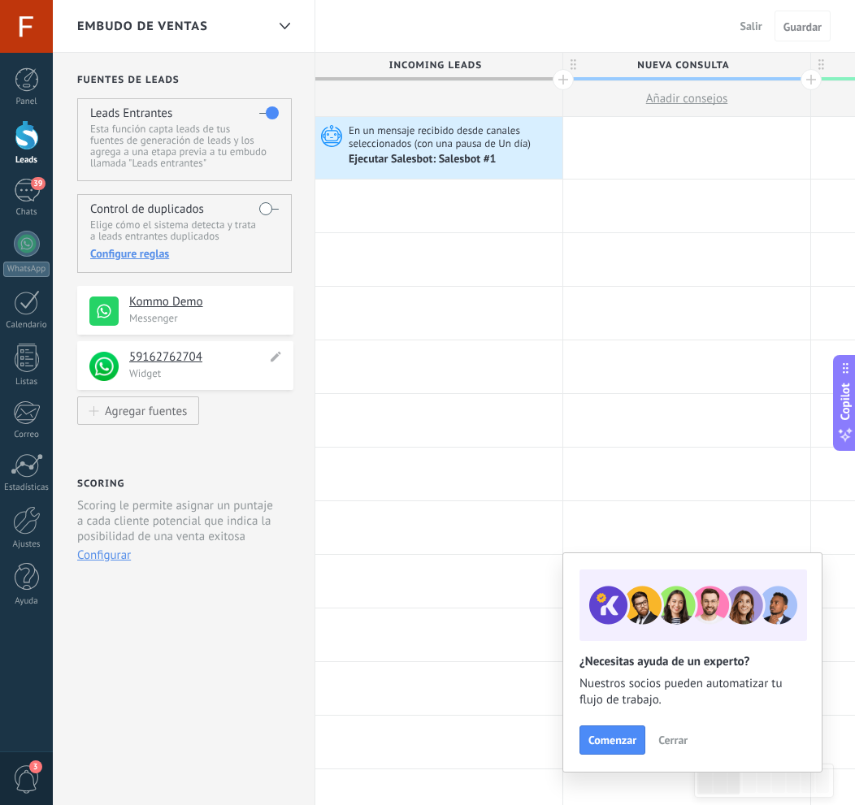
click at [229, 374] on p "Widget" at bounding box center [206, 373] width 154 height 14
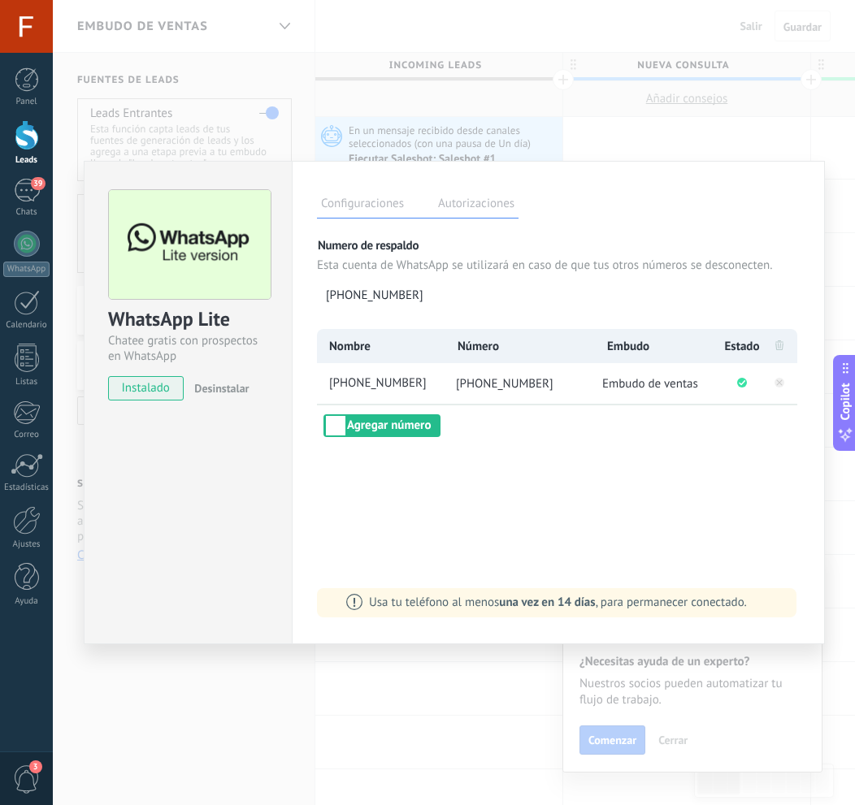
click at [736, 146] on div "WhatsApp Lite Chatee gratis con prospectos en WhatsApp instalado Desinstalar Co…" at bounding box center [454, 402] width 802 height 805
